Goal: Navigation & Orientation: Understand site structure

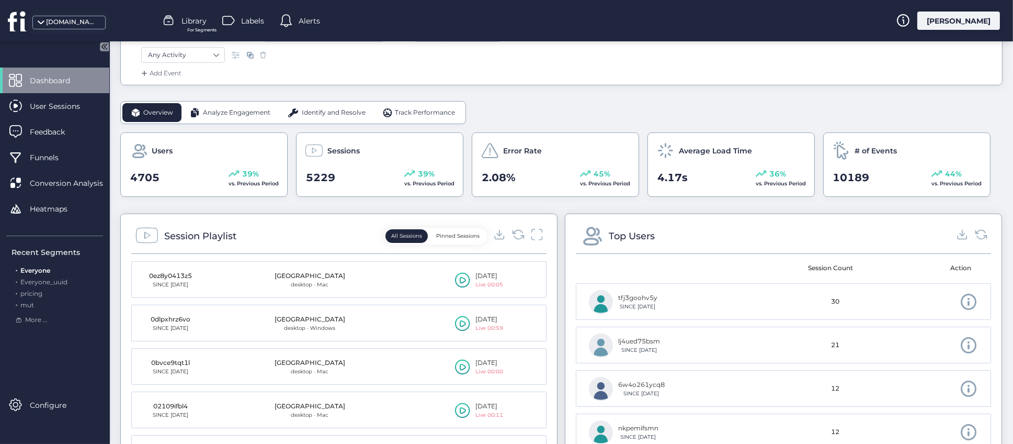
scroll to position [157, 0]
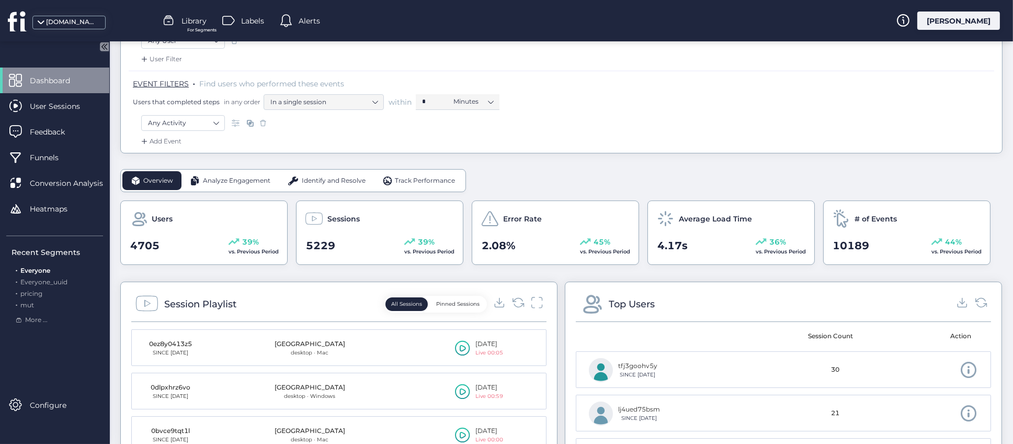
click at [245, 183] on span "Analyze Engagement" at bounding box center [236, 181] width 67 height 10
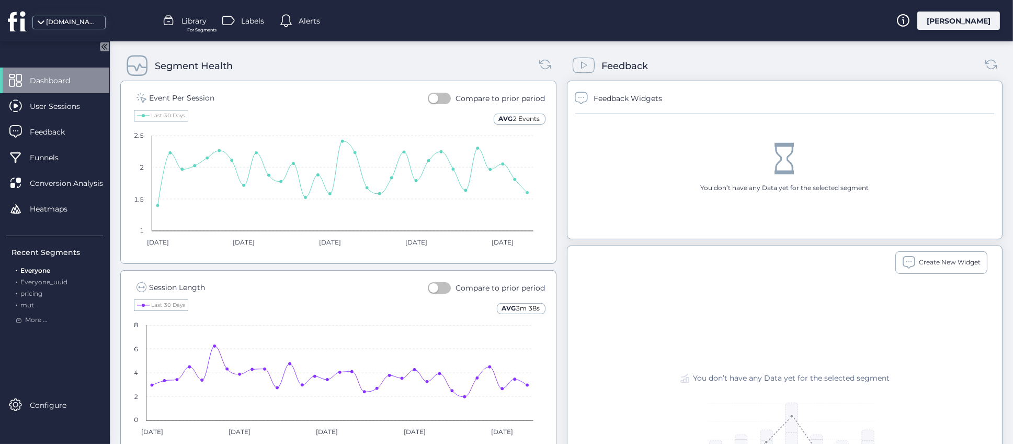
scroll to position [241, 0]
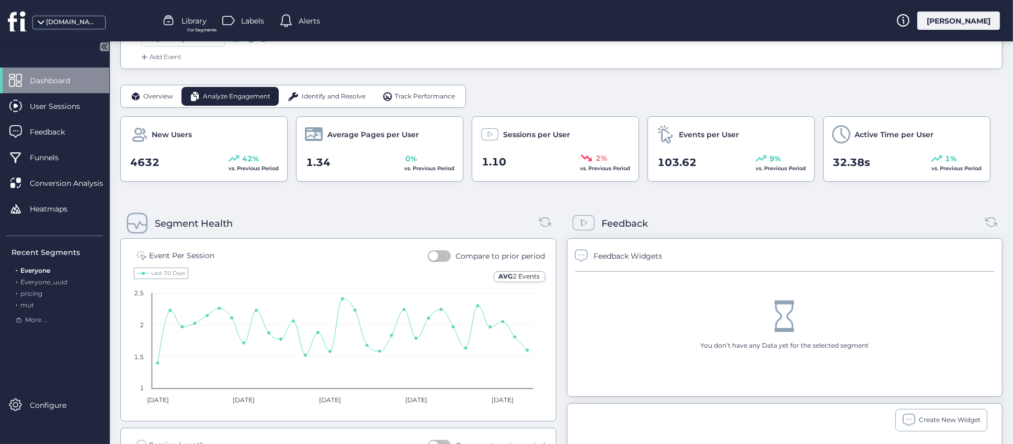
click at [443, 256] on button "button" at bounding box center [439, 256] width 23 height 12
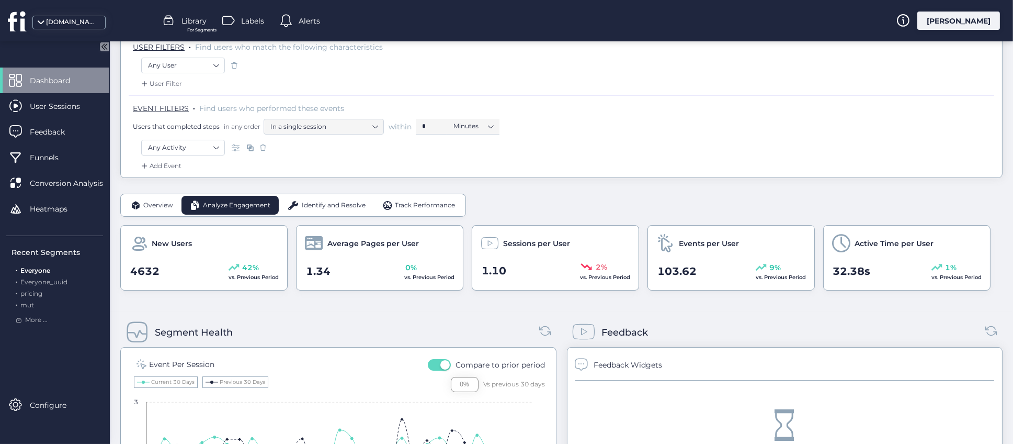
scroll to position [85, 0]
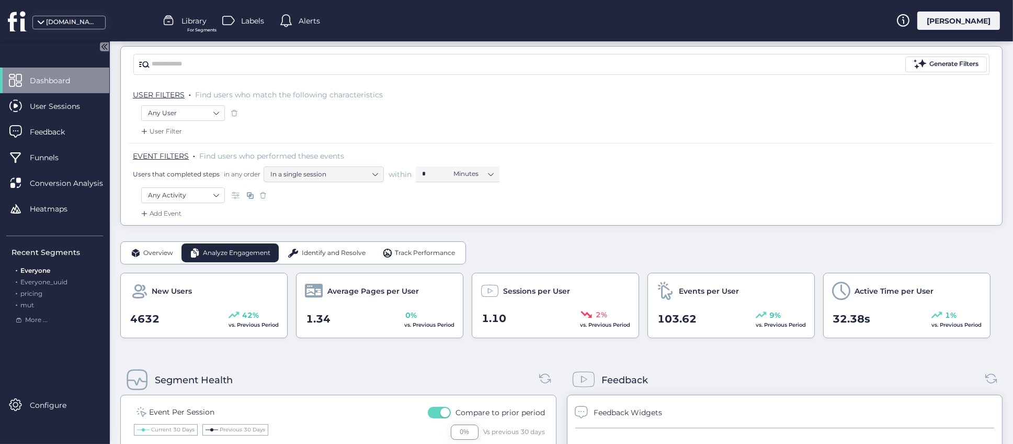
click at [337, 257] on span "Identify and Resolve" at bounding box center [334, 253] width 64 height 10
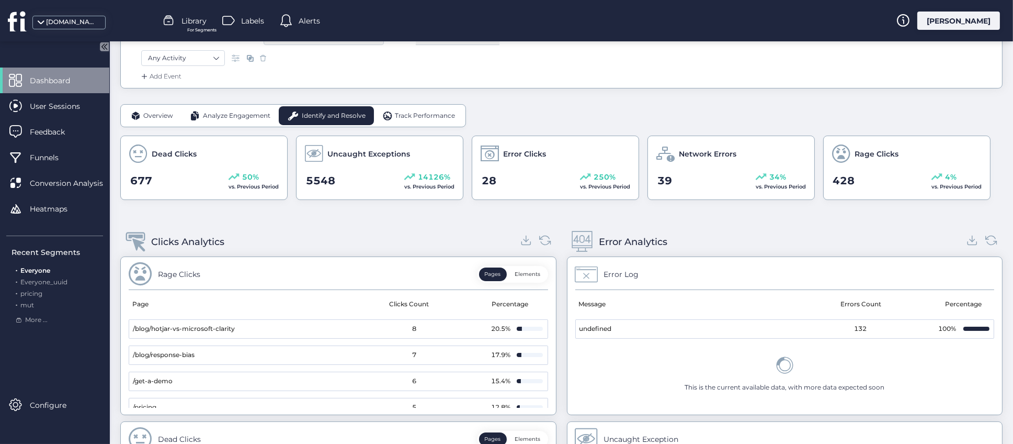
scroll to position [320, 0]
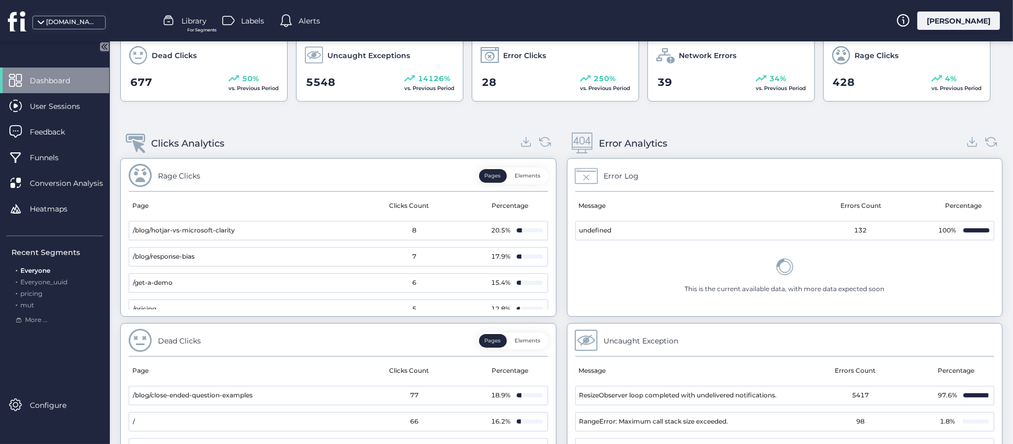
click at [521, 176] on button "Elements" at bounding box center [527, 176] width 37 height 14
click at [331, 141] on div "Clicks Analytics" at bounding box center [338, 143] width 436 height 29
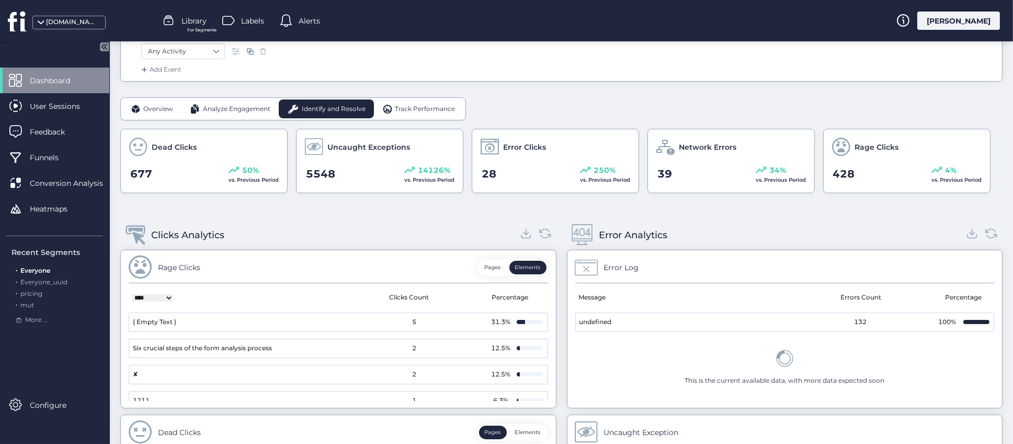
scroll to position [163, 0]
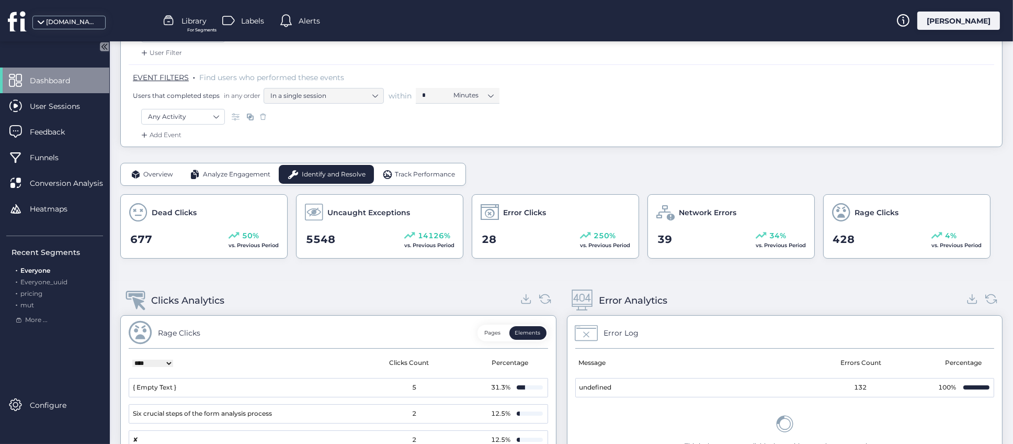
click at [420, 173] on span "Track Performance" at bounding box center [425, 174] width 60 height 10
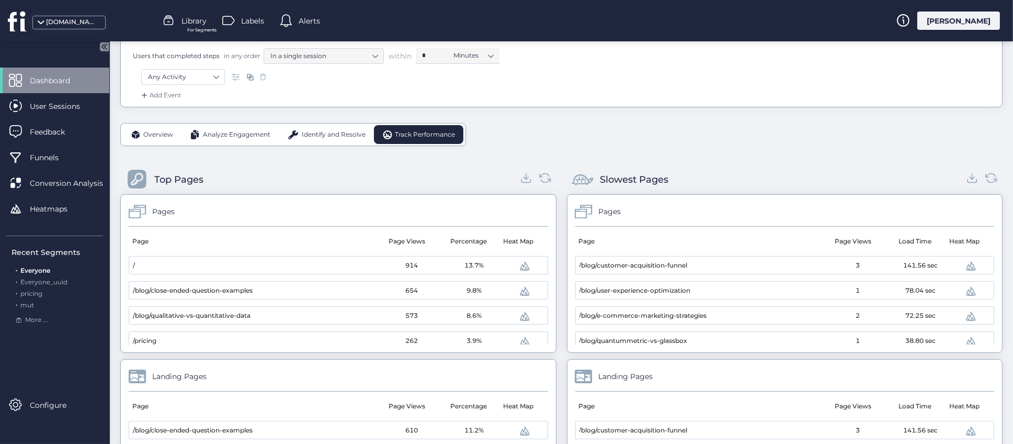
scroll to position [320, 0]
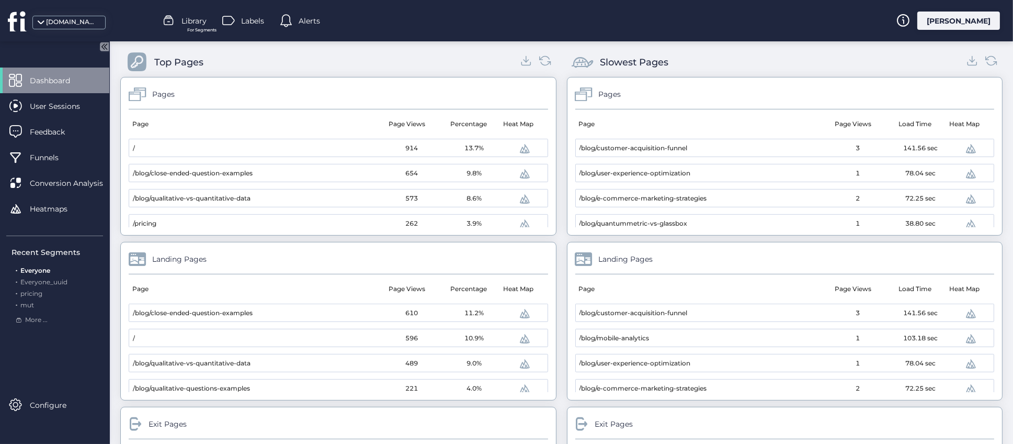
click at [555, 209] on div "Top Pages Pages Page Page Views Percentage Heat Map / 914 13.7% /blog/close-end…" at bounding box center [561, 306] width 882 height 538
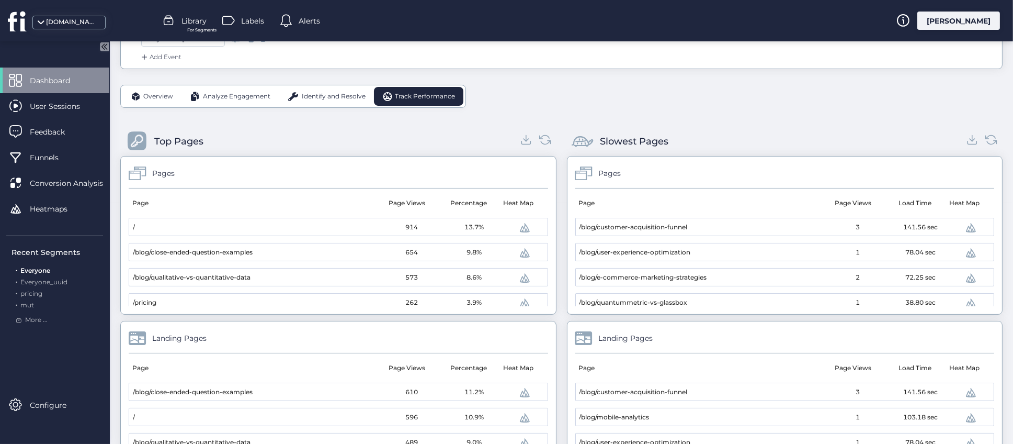
scroll to position [6, 0]
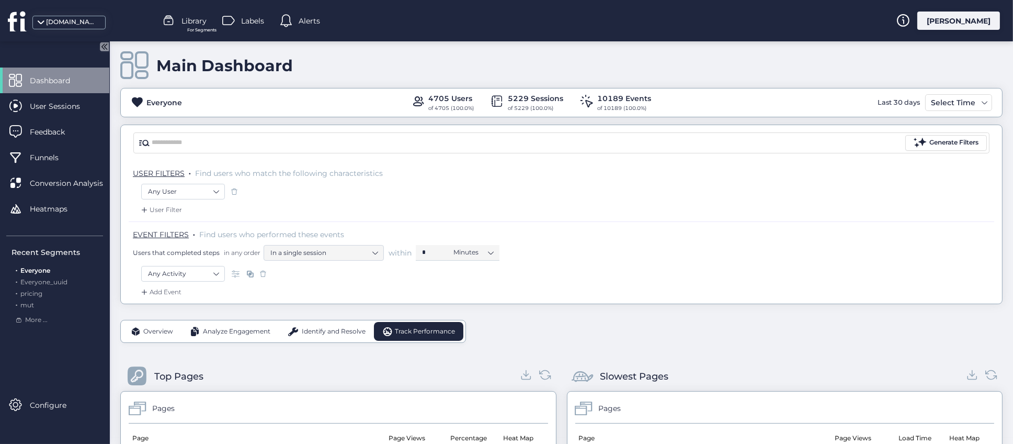
click at [369, 65] on div "Main Dashboard" at bounding box center [561, 66] width 882 height 30
click at [373, 64] on div "Main Dashboard" at bounding box center [561, 66] width 882 height 30
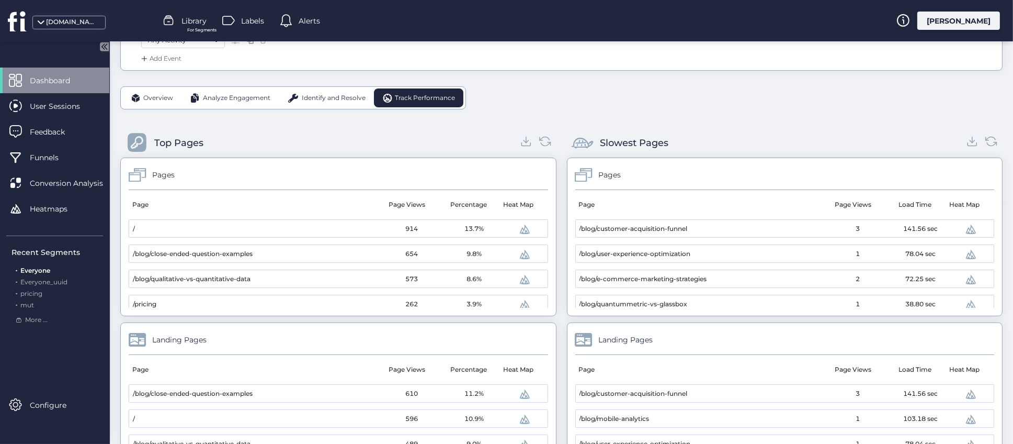
scroll to position [241, 0]
click at [554, 235] on div "Top Pages Pages Page Page Views Percentage Heat Map / 914 13.7% /blog/close-end…" at bounding box center [561, 385] width 882 height 538
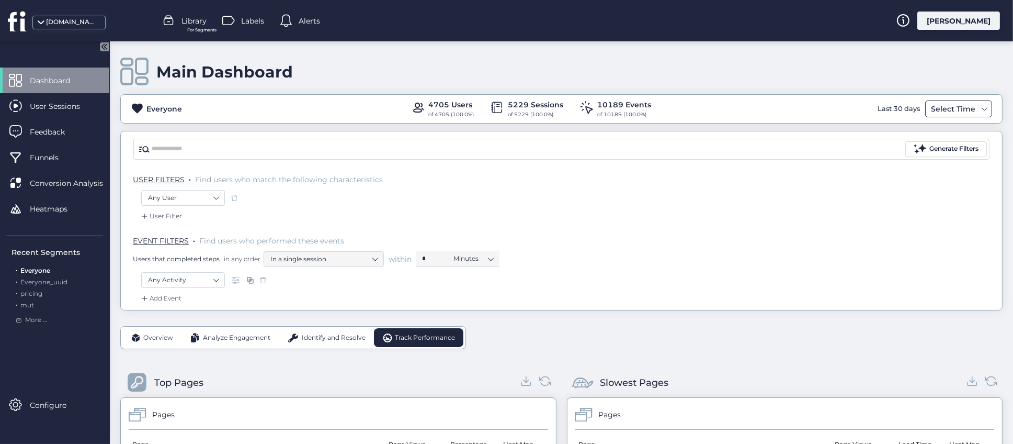
click at [945, 108] on div "Select Time" at bounding box center [953, 109] width 50 height 13
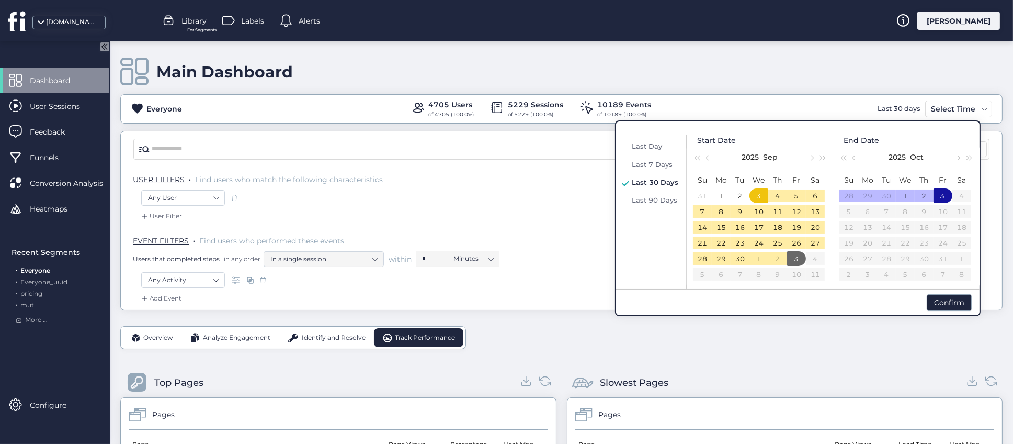
click at [733, 88] on div "Main Dashboard Everyone 4705 Users of 4705 (100.0%) 5229 Sessions of 5229 (100.…" at bounding box center [561, 175] width 882 height 269
